Goal: Contribute content: Add original content to the website for others to see

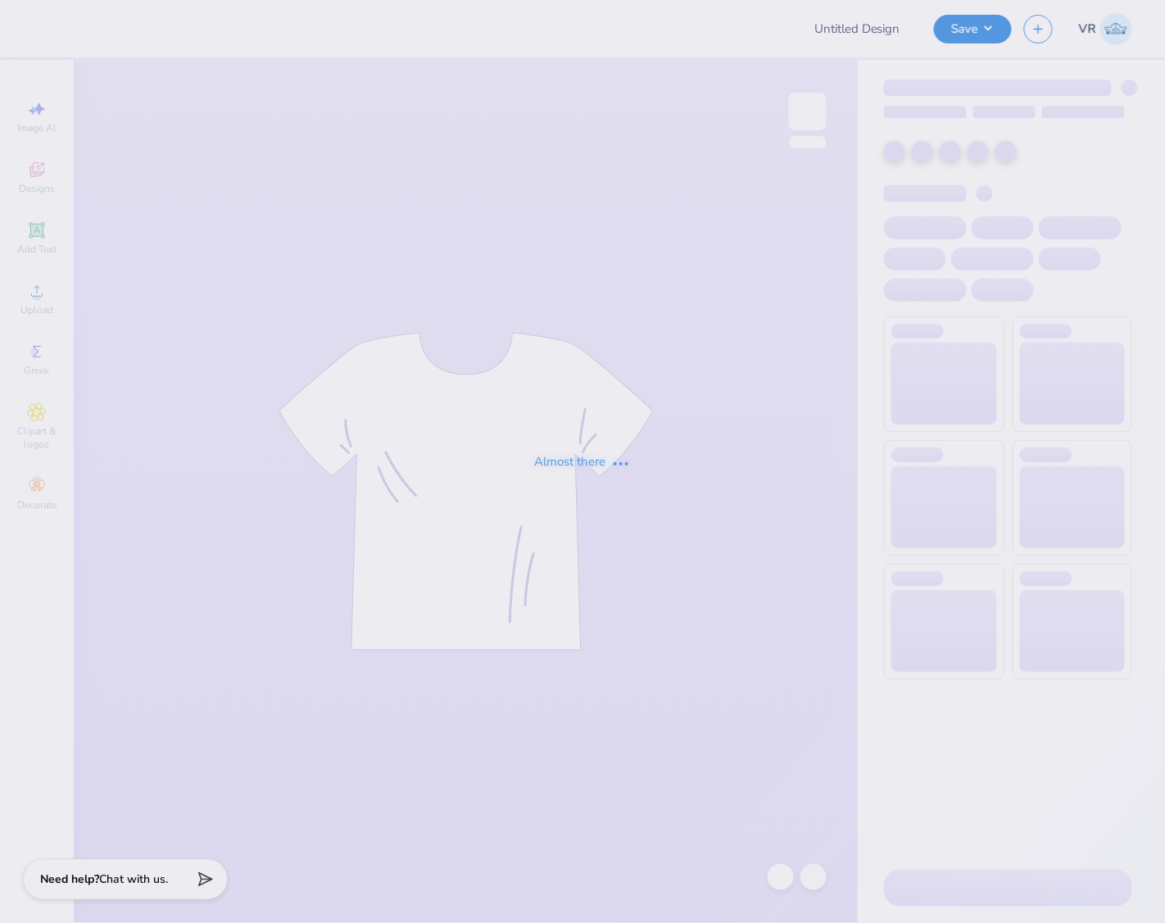
type input "KKG Parents weekend"
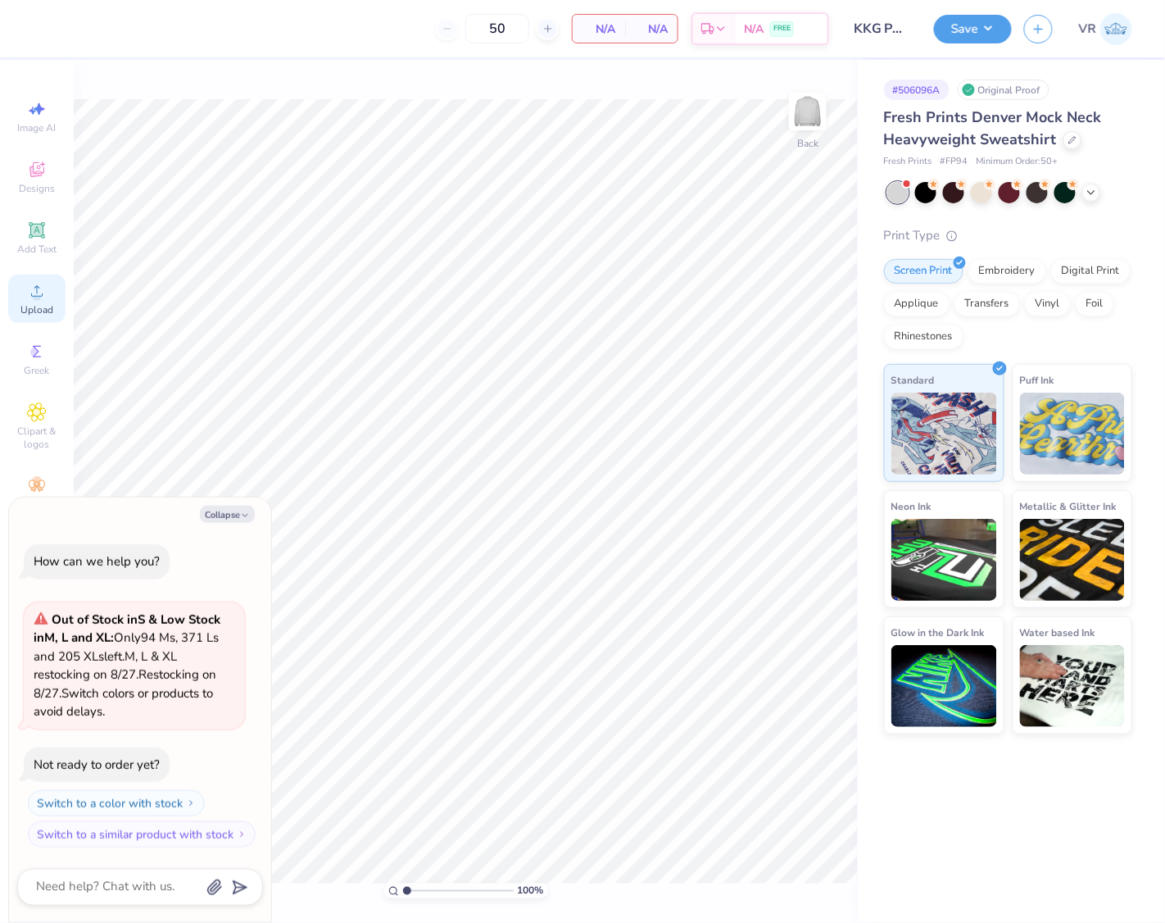
click at [37, 299] on circle at bounding box center [36, 296] width 9 height 9
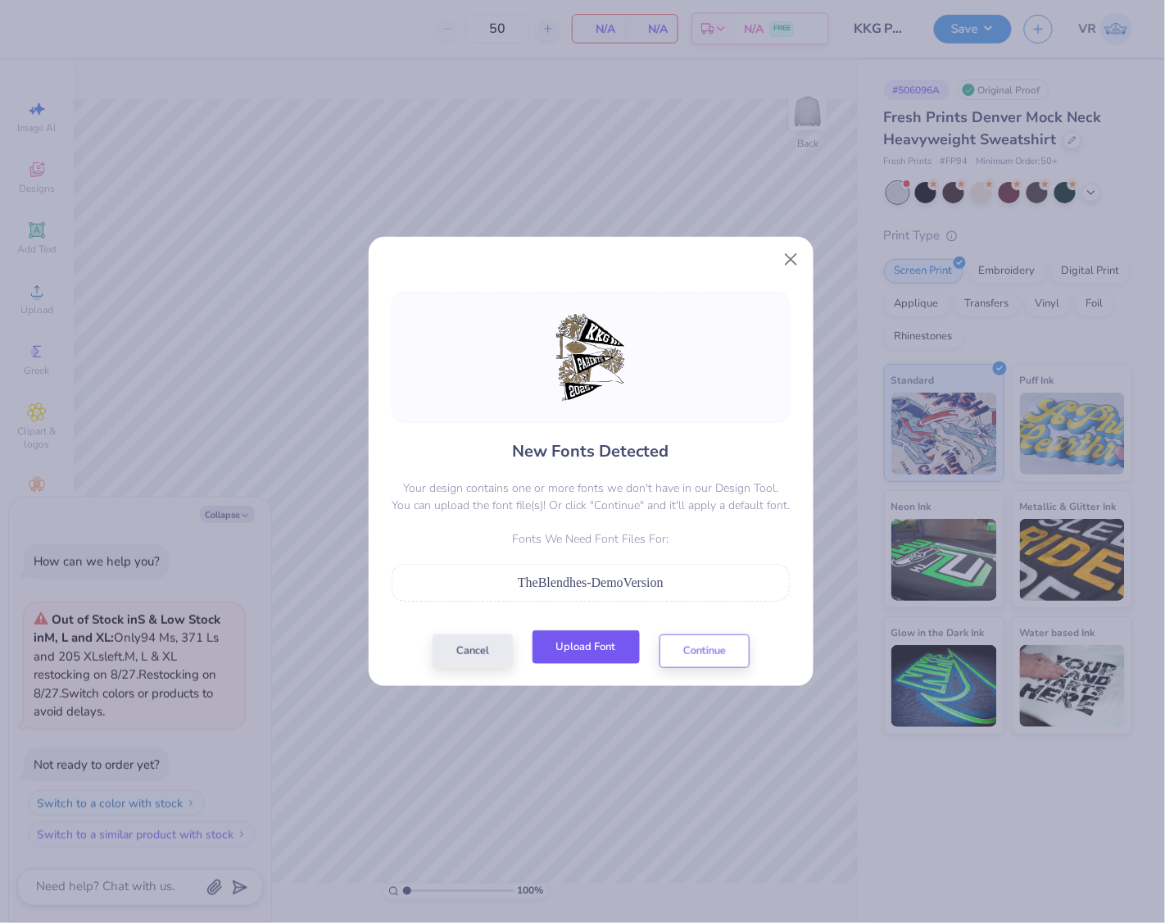
click at [580, 644] on button "Upload Font" at bounding box center [586, 647] width 107 height 34
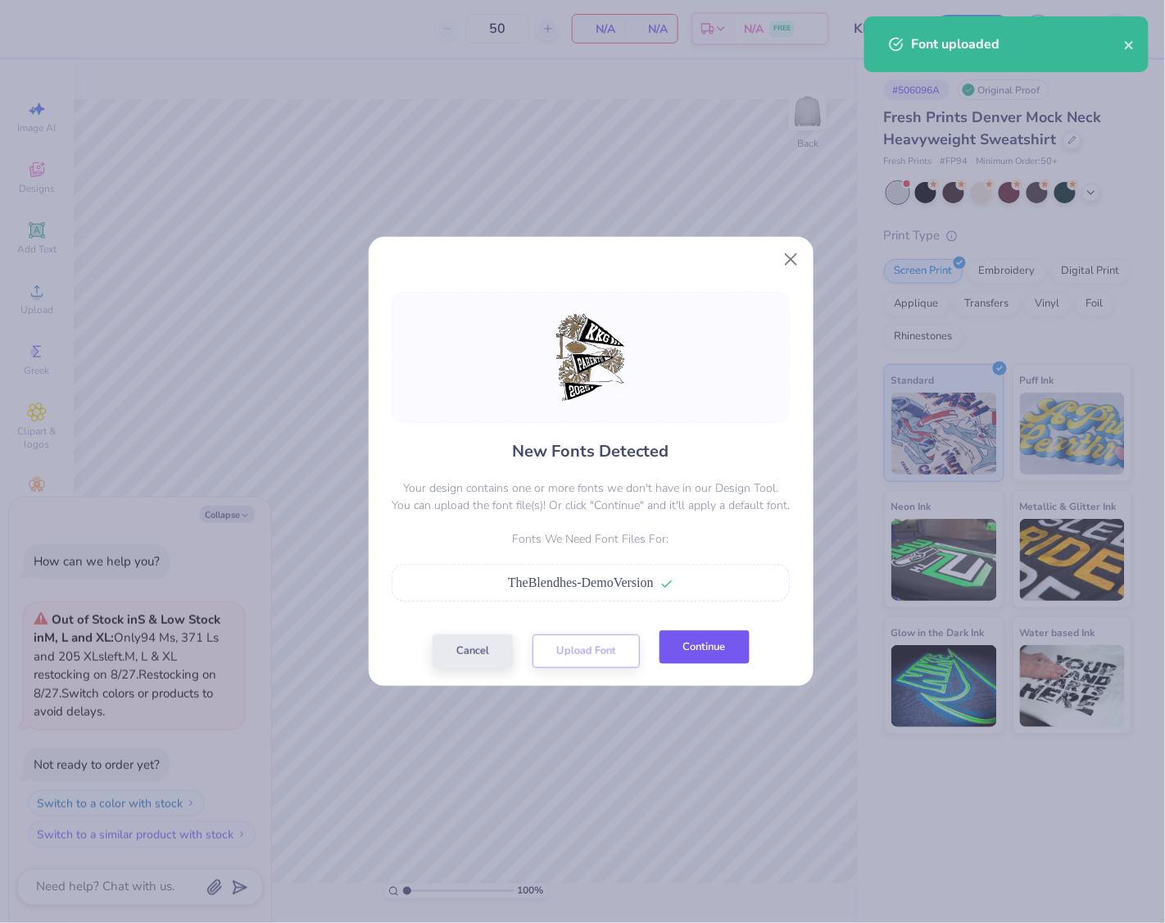
click at [696, 650] on button "Continue" at bounding box center [705, 647] width 90 height 34
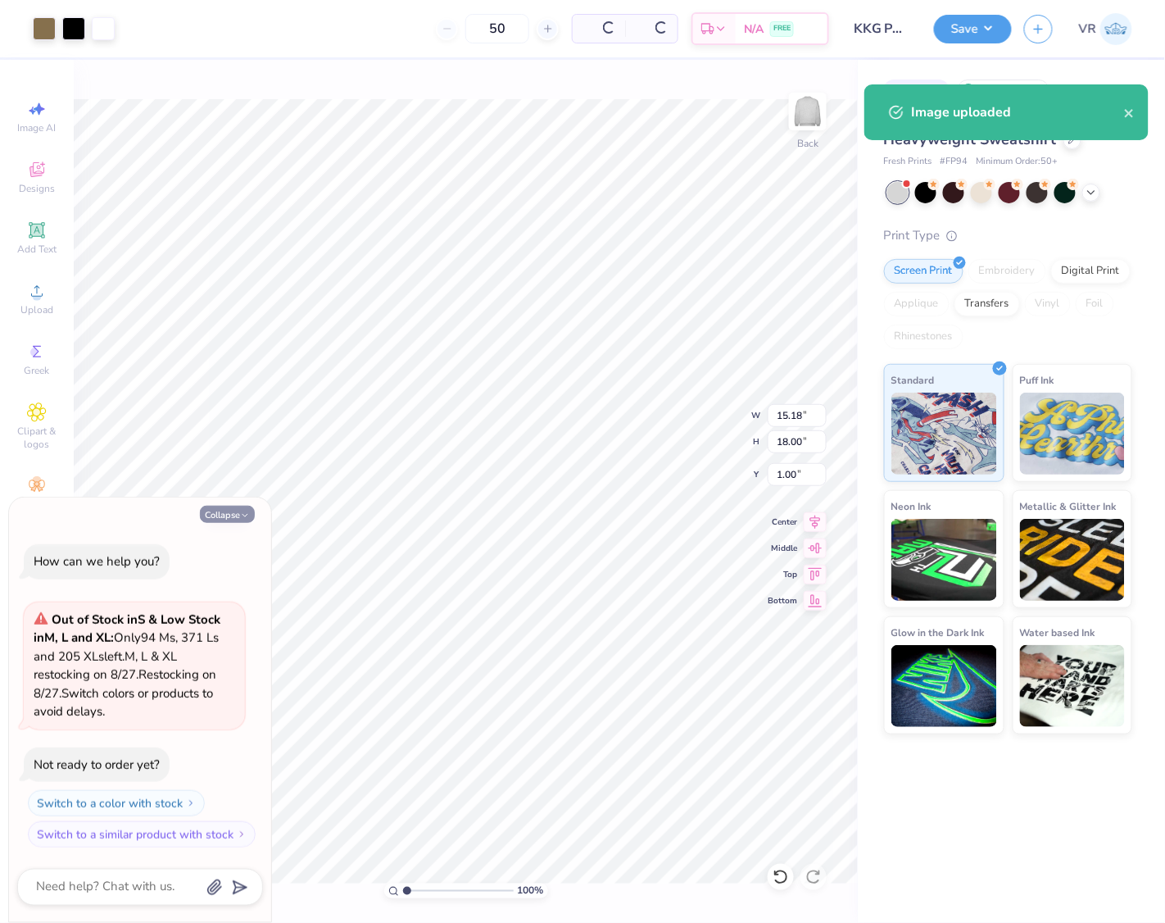
click at [236, 519] on button "Collapse" at bounding box center [227, 514] width 55 height 17
type textarea "x"
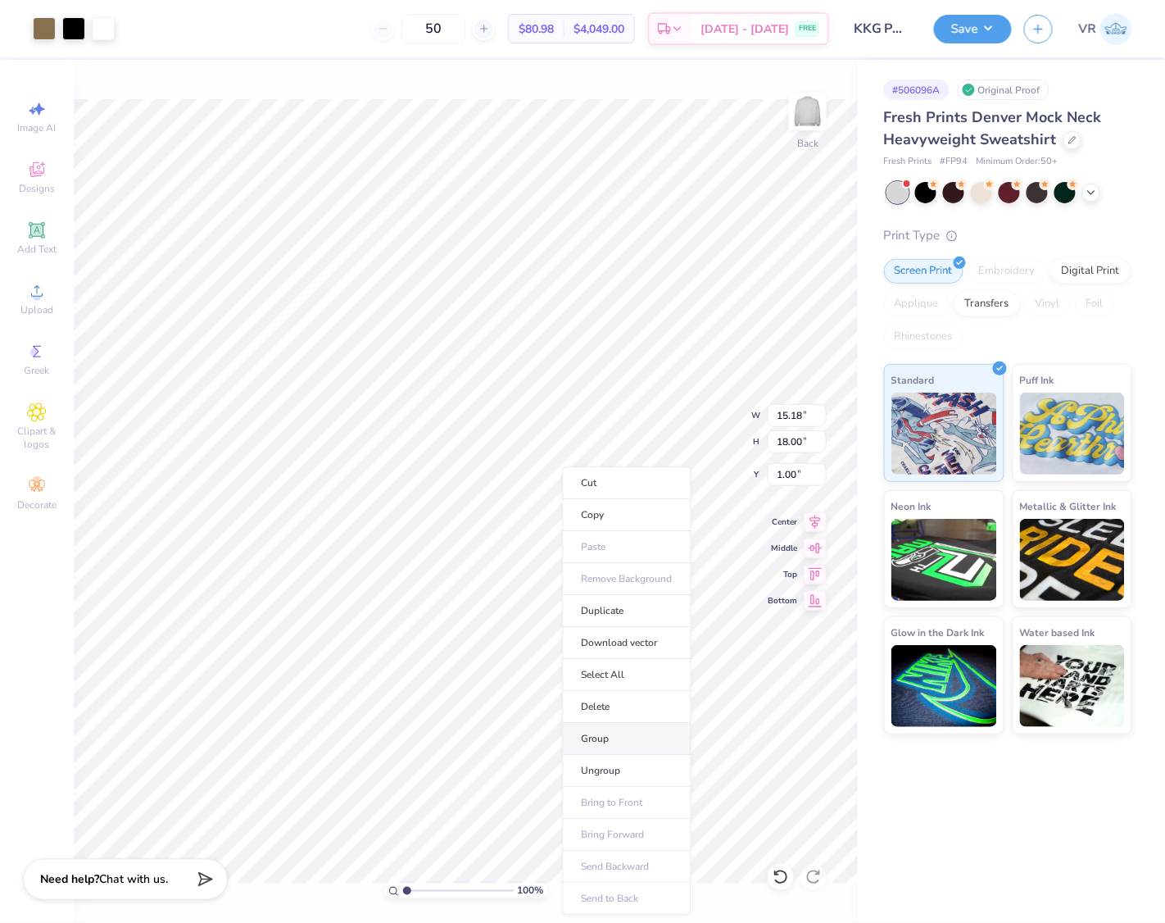
click at [610, 738] on li "Group" at bounding box center [627, 739] width 129 height 32
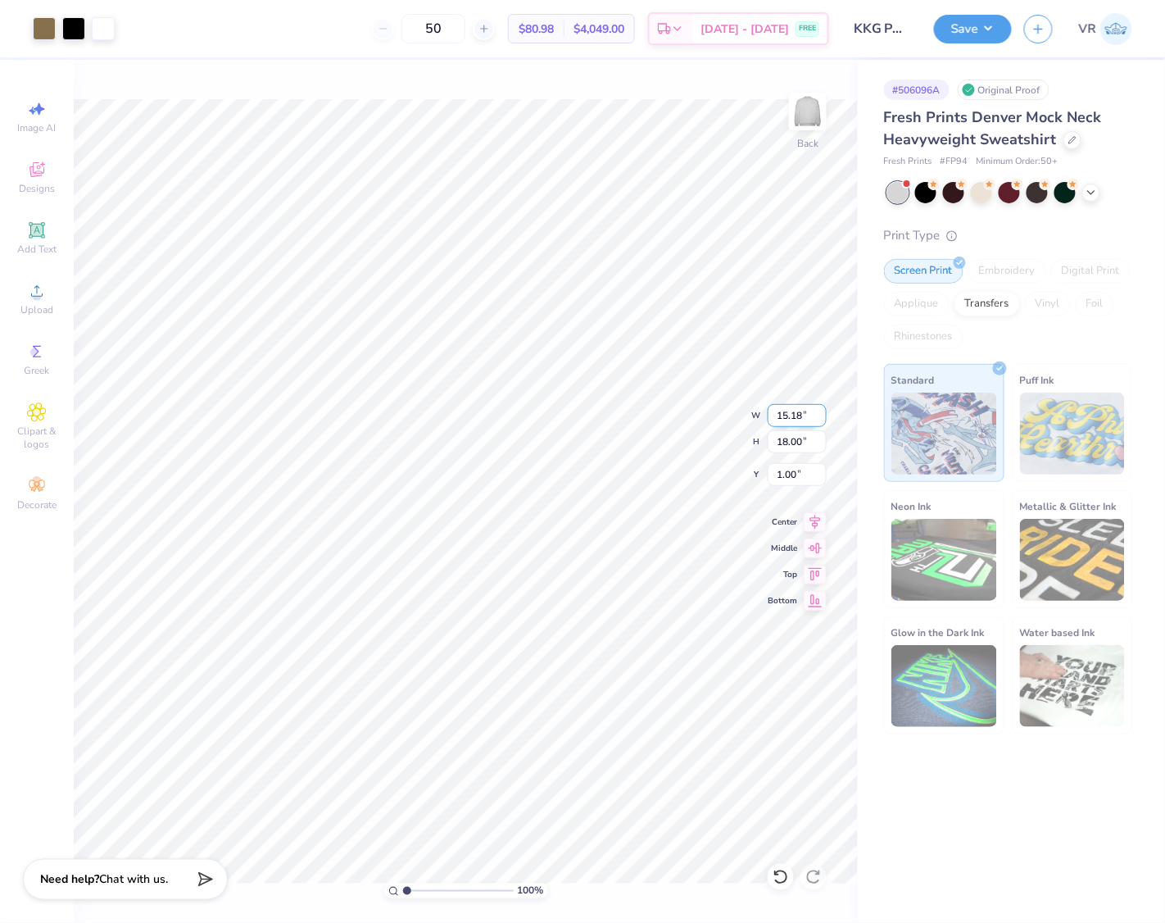
click at [778, 417] on input "15.18" at bounding box center [797, 415] width 59 height 23
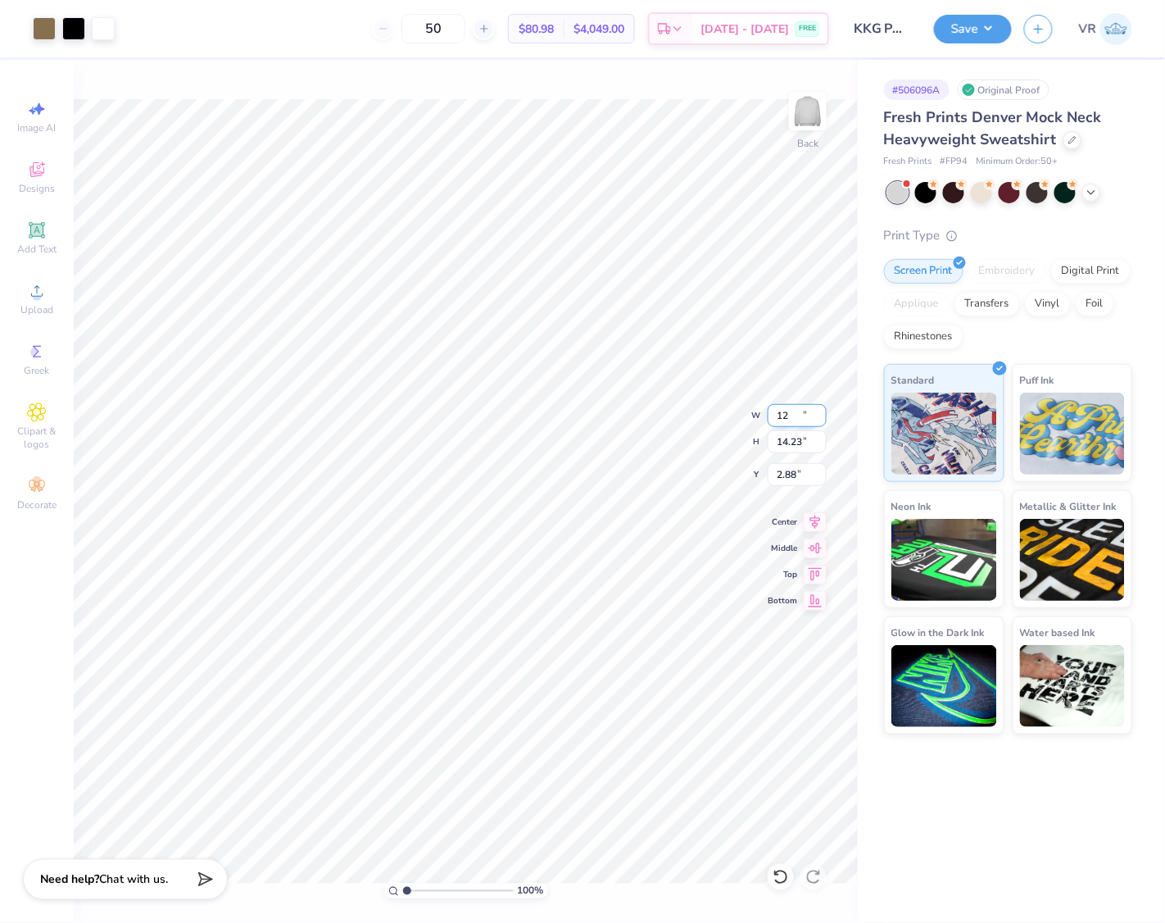
type input "12.00"
type input "14.23"
click at [787, 475] on input "2.88" at bounding box center [797, 474] width 59 height 23
type input "3.00"
click at [951, 23] on button "Save" at bounding box center [973, 26] width 78 height 29
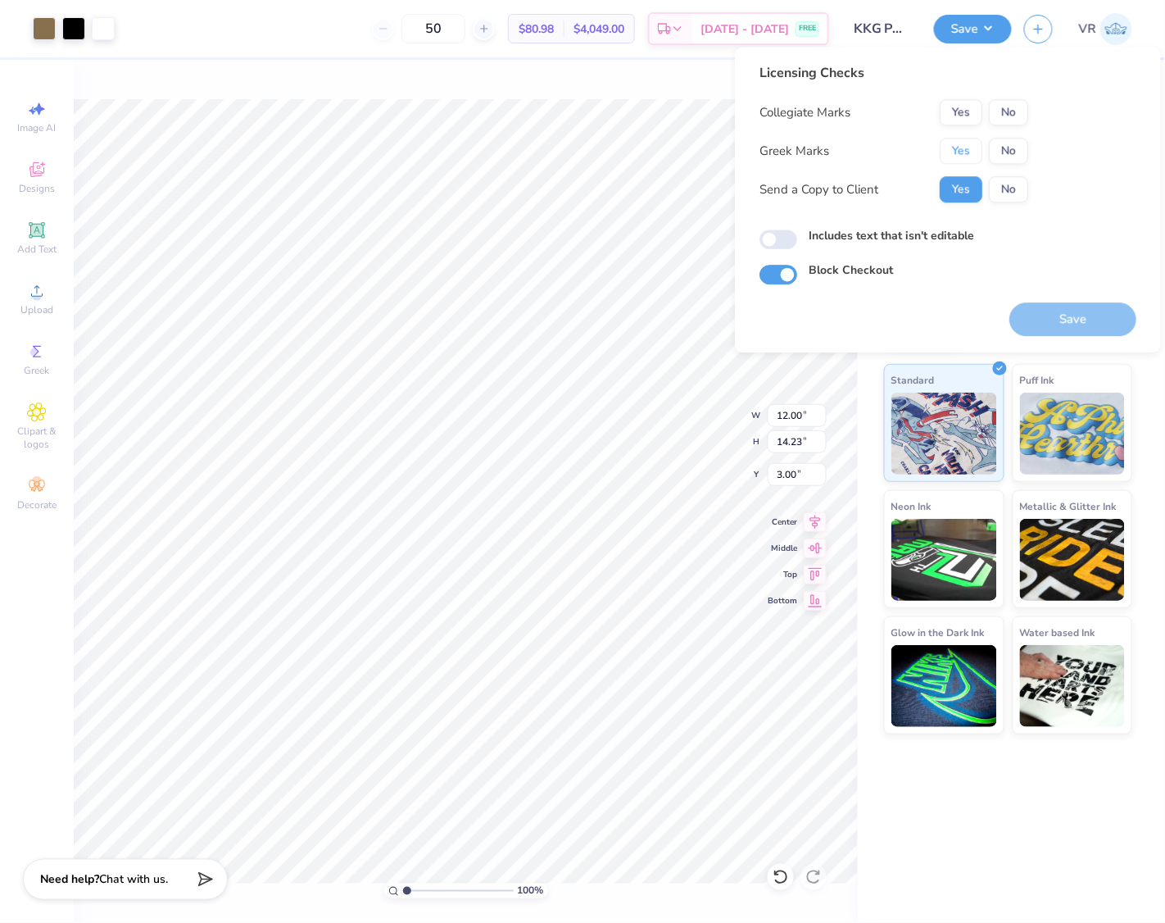
click at [961, 152] on button "Yes" at bounding box center [961, 151] width 43 height 26
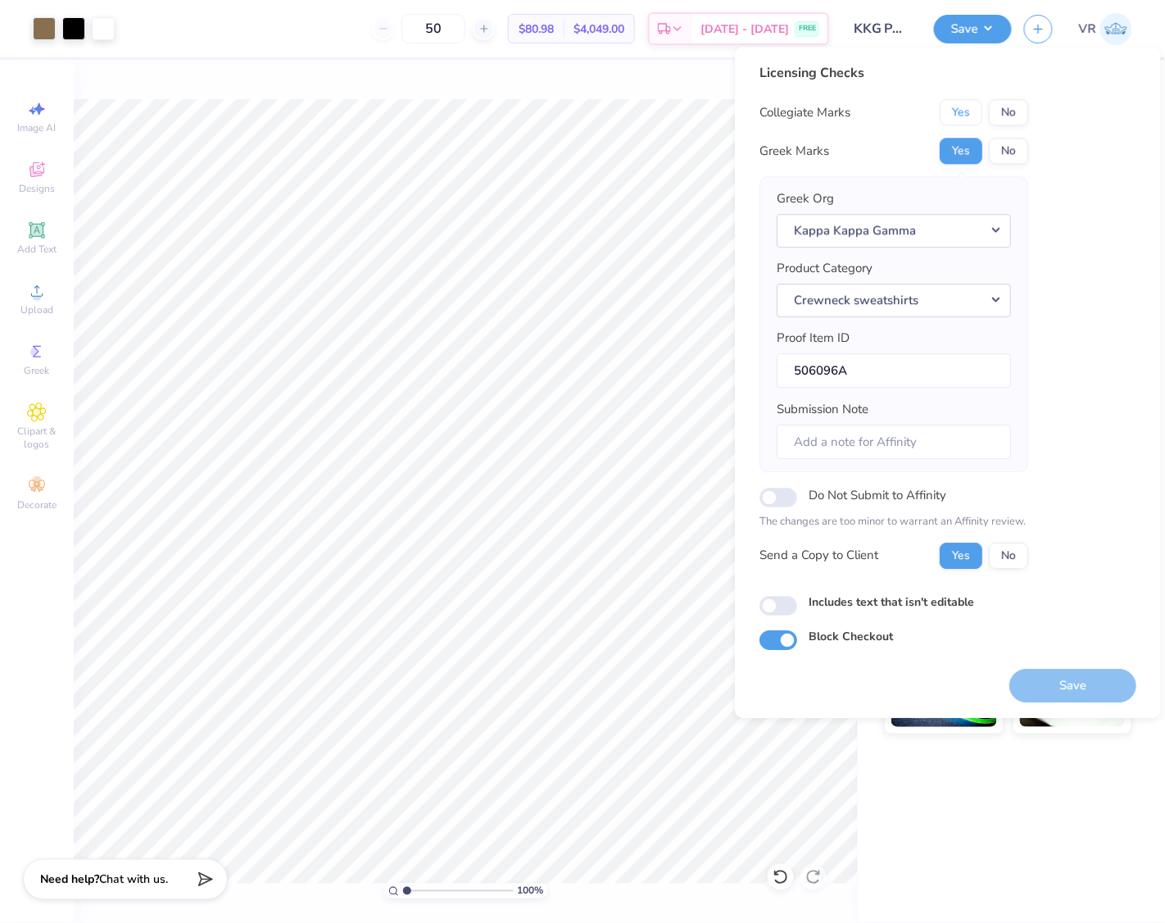
click at [959, 116] on button "Yes" at bounding box center [961, 112] width 43 height 26
click at [1044, 683] on button "Save" at bounding box center [1073, 686] width 127 height 34
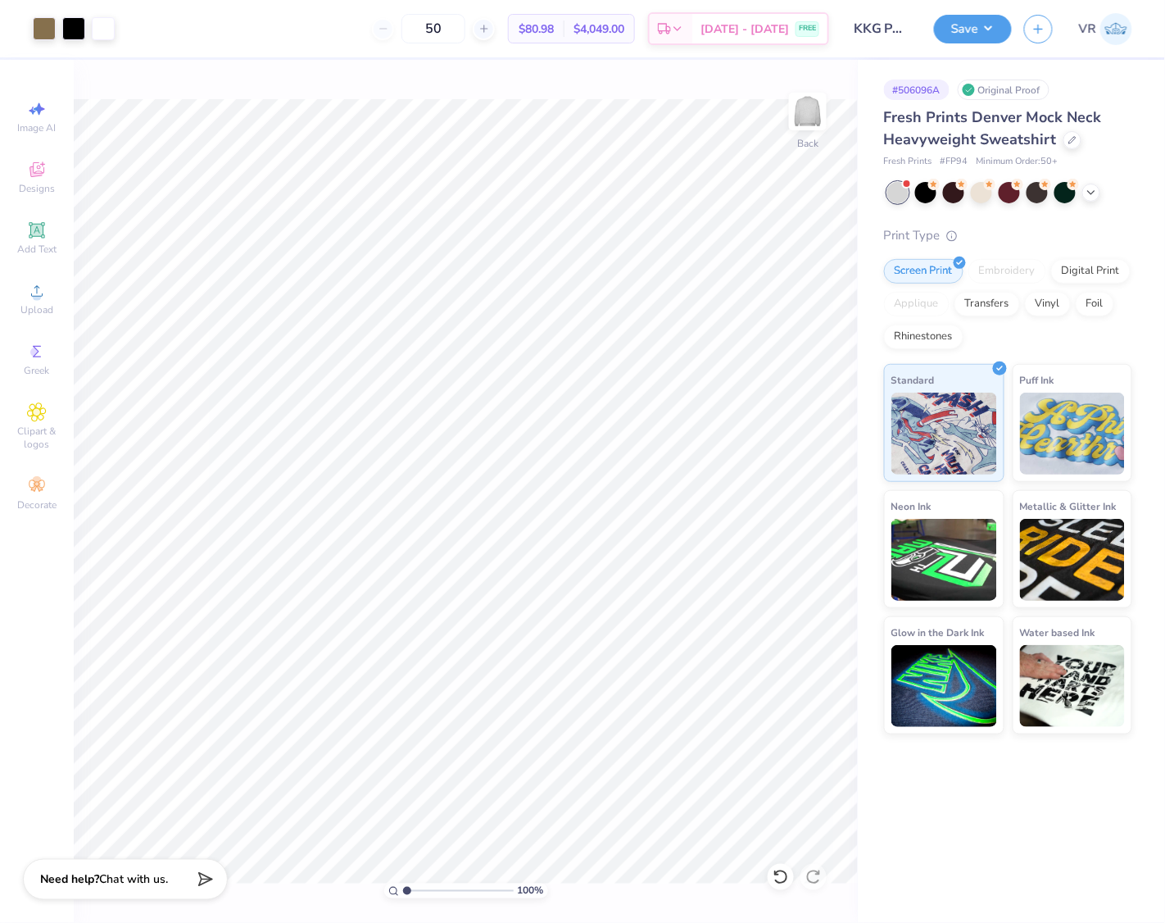
click at [948, 841] on div "# 506096A Original Proof Fresh Prints Denver Mock Neck Heavyweight Sweatshirt F…" at bounding box center [1011, 491] width 307 height 863
click at [975, 36] on button "Save" at bounding box center [973, 26] width 78 height 29
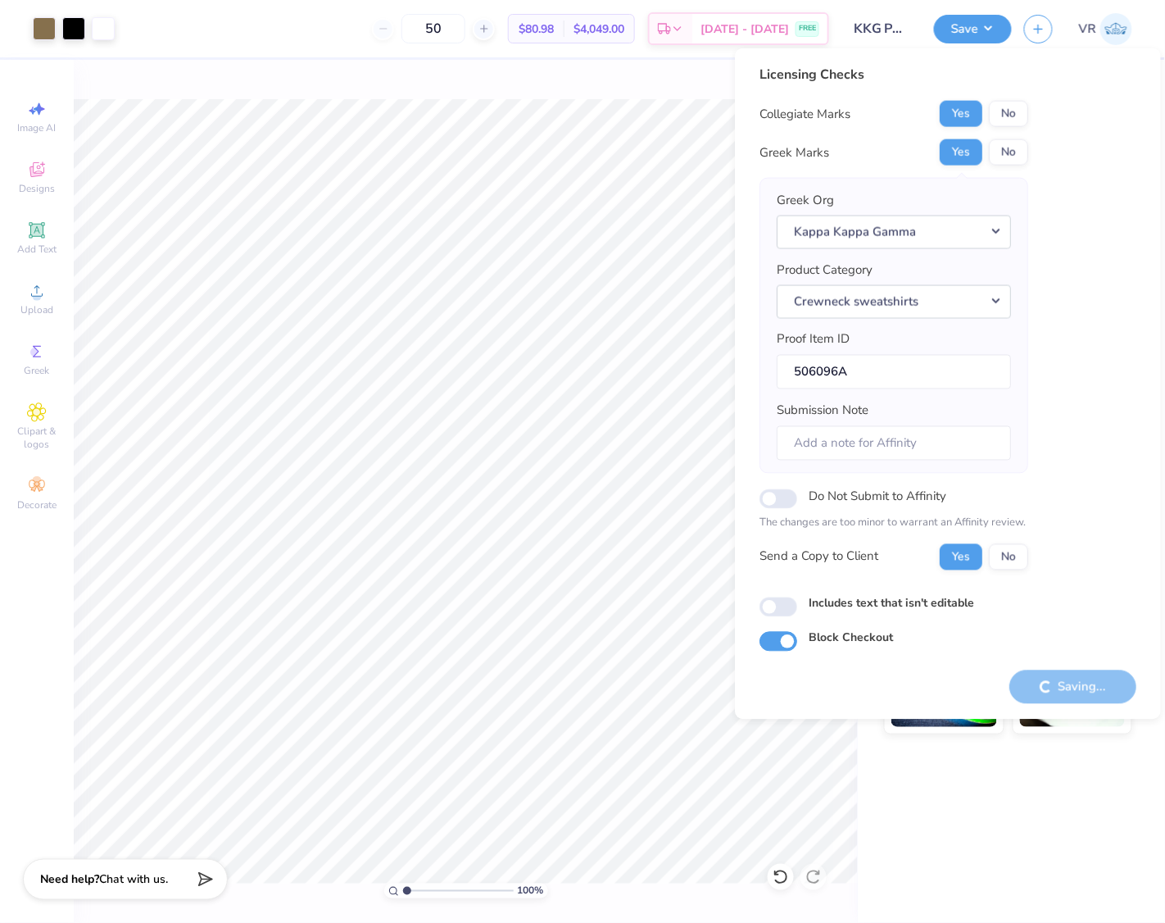
click at [952, 828] on div "# 506096A Original Proof Fresh Prints Denver Mock Neck Heavyweight Sweatshirt F…" at bounding box center [1011, 491] width 307 height 863
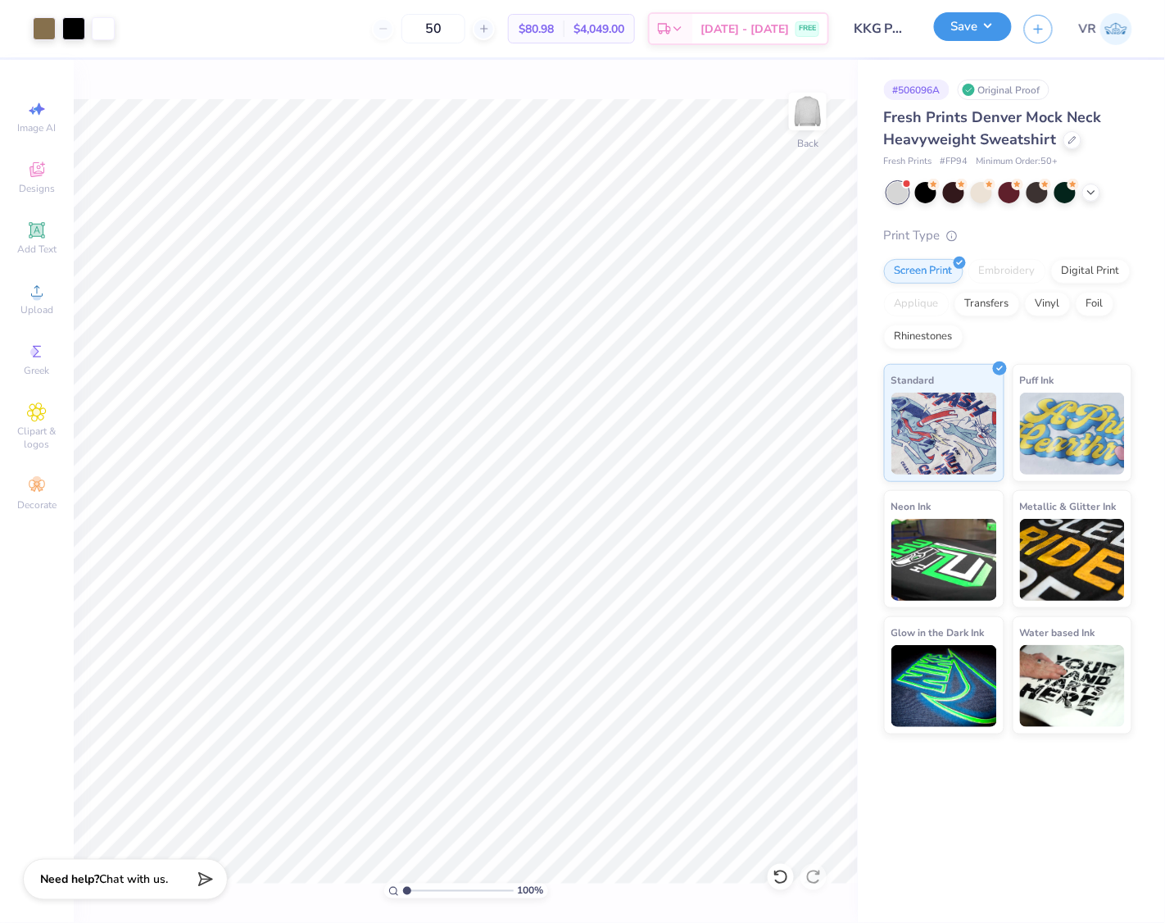
click at [951, 25] on button "Save" at bounding box center [973, 26] width 78 height 29
